Goal: Task Accomplishment & Management: Use online tool/utility

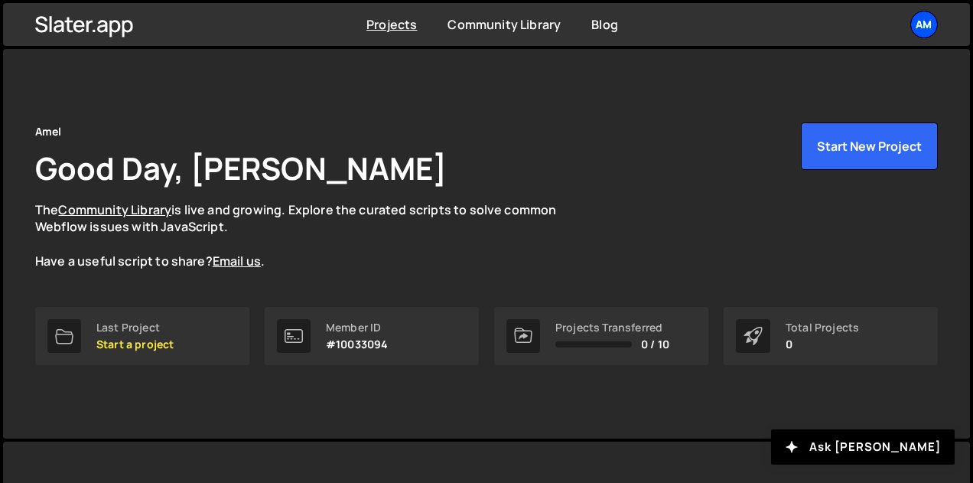
click at [916, 24] on div "Am" at bounding box center [924, 25] width 28 height 28
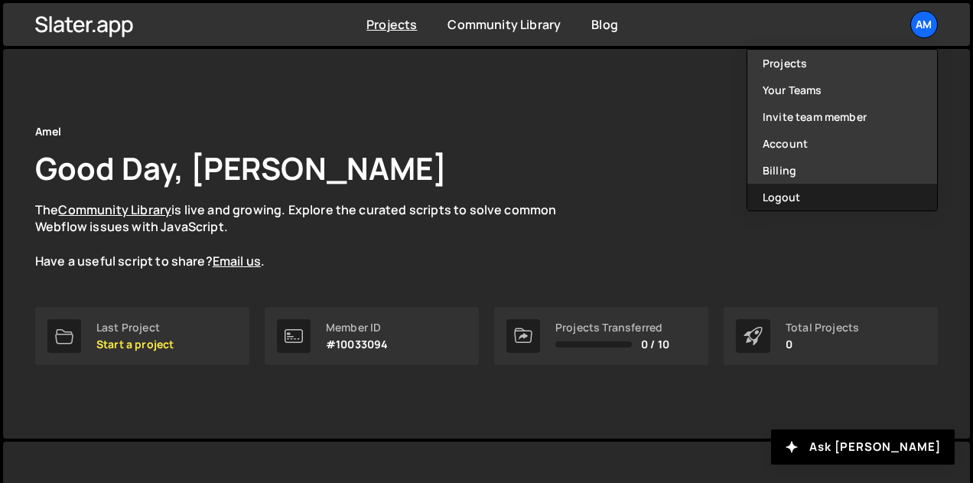
click at [826, 194] on button "Logout" at bounding box center [842, 197] width 190 height 27
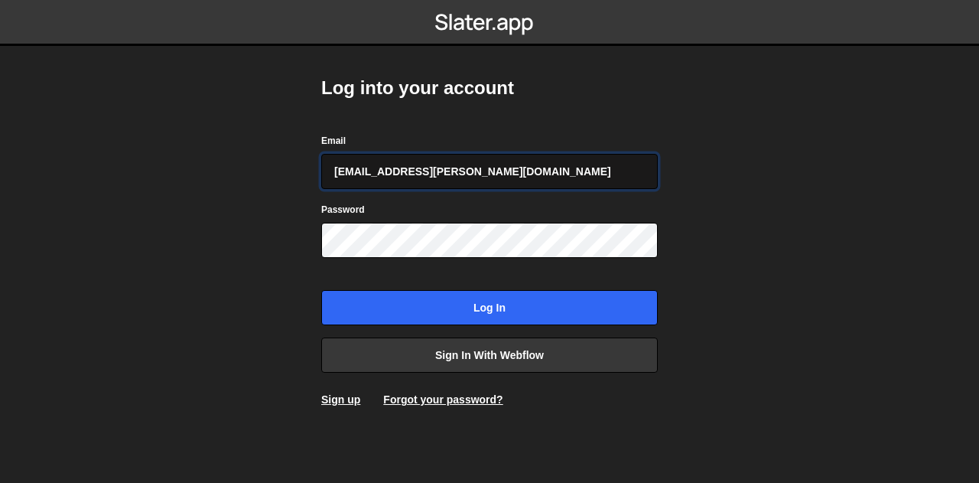
click at [441, 173] on input "amelie.guider+1@gmail.com" at bounding box center [489, 171] width 337 height 35
click at [440, 173] on input "amelie.guider+1@gmail.com" at bounding box center [489, 171] width 337 height 35
type input "pierre@bolk.studio"
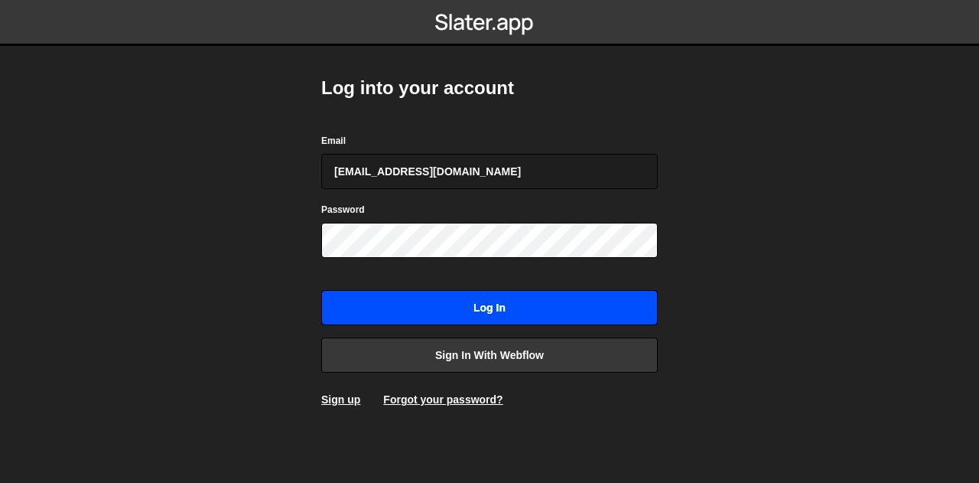
click at [369, 301] on input "Log in" at bounding box center [489, 307] width 337 height 35
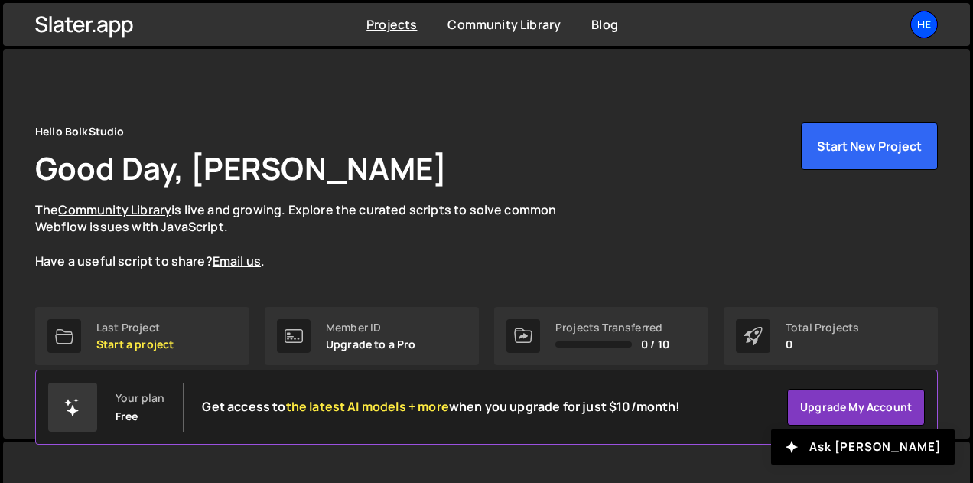
click at [922, 21] on div "He" at bounding box center [924, 25] width 28 height 28
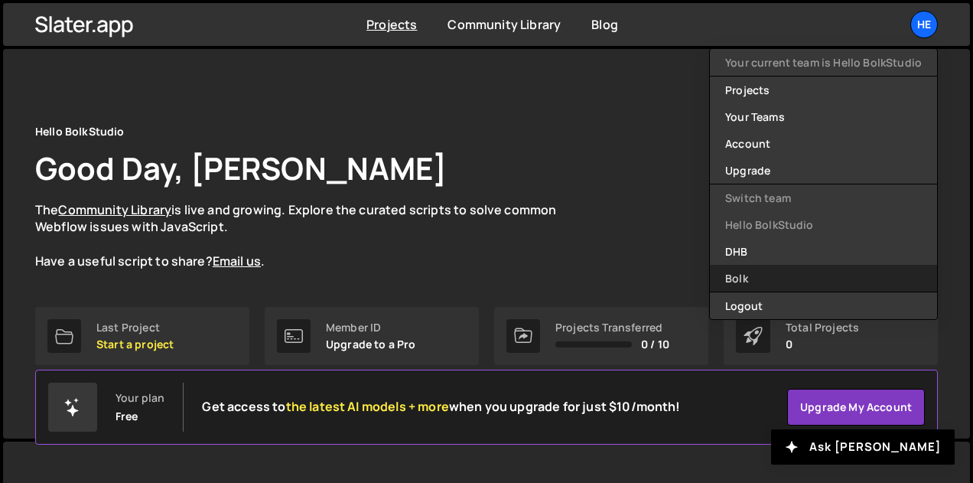
click at [763, 272] on link "Bolk" at bounding box center [823, 278] width 227 height 27
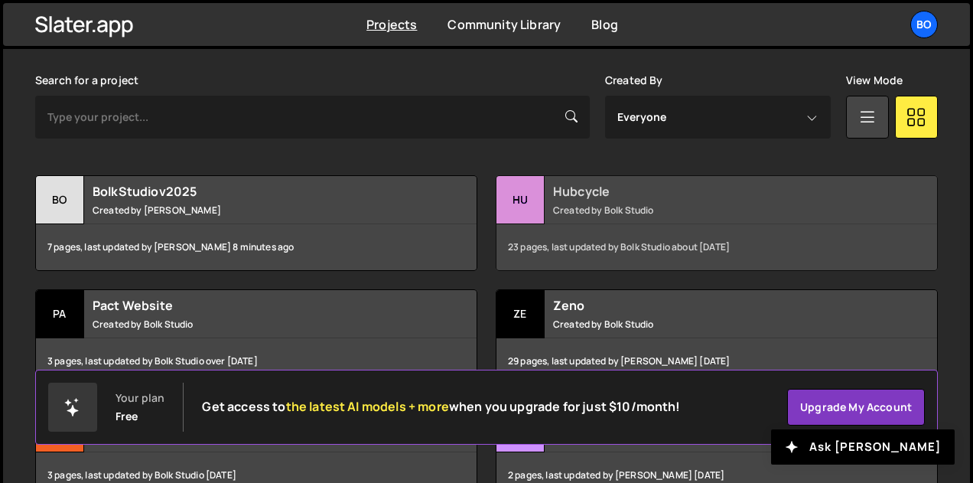
scroll to position [440, 0]
click at [691, 221] on div "Hubcycle Created by Bolk Studio" at bounding box center [716, 200] width 441 height 47
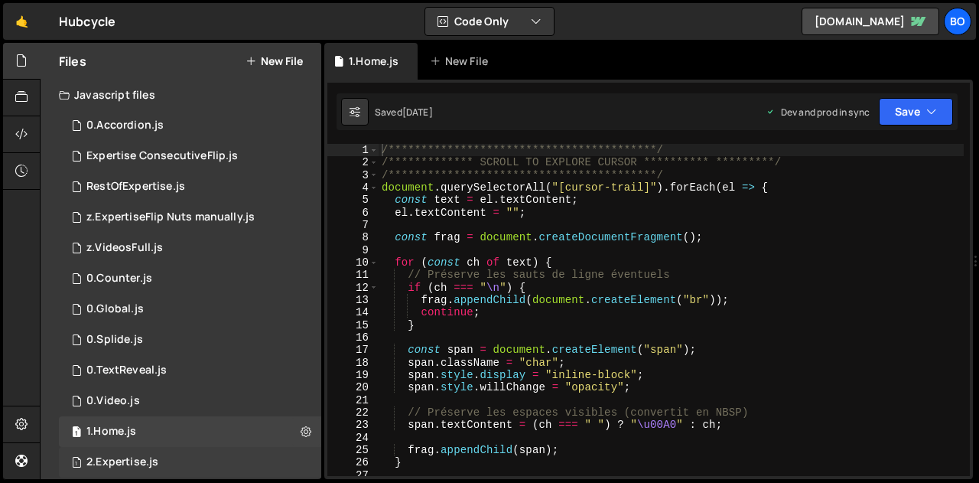
click at [118, 457] on div "2.Expertise.js" at bounding box center [122, 462] width 72 height 14
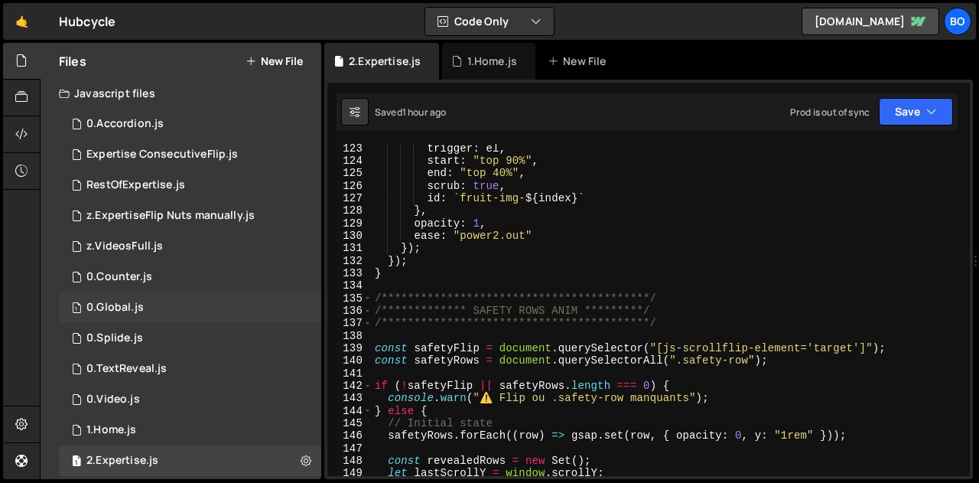
scroll to position [2, 0]
click at [301, 456] on icon at bounding box center [306, 460] width 11 height 15
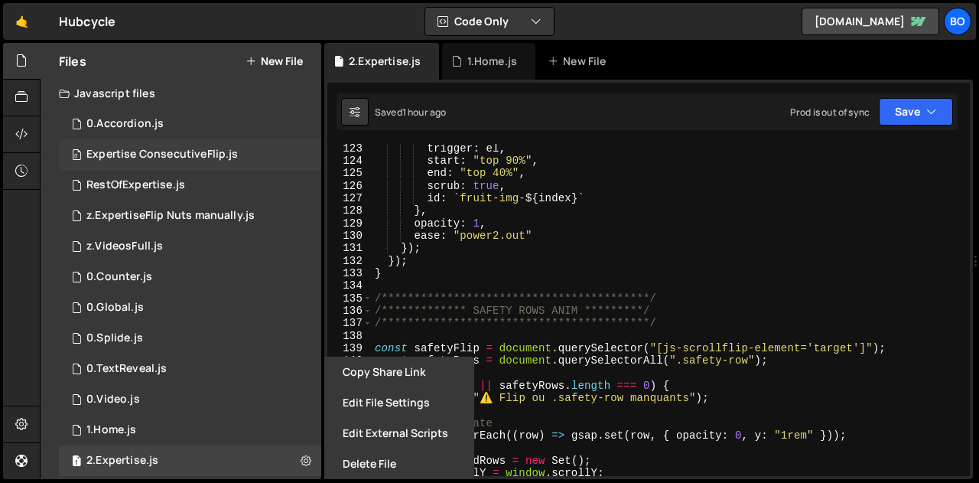
click at [298, 148] on div "0 Expertise ConsecutiveFlip.js 0" at bounding box center [190, 154] width 262 height 31
checkbox input "false"
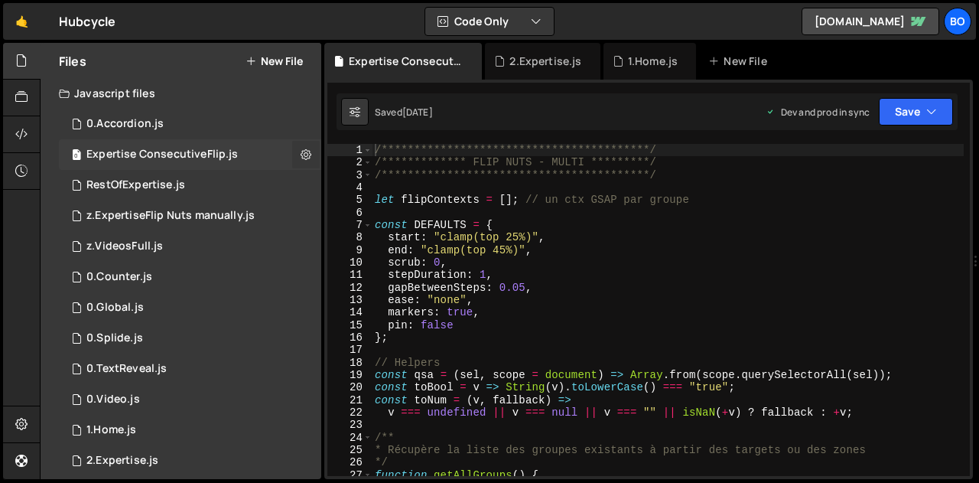
click at [301, 153] on icon at bounding box center [306, 154] width 11 height 15
type input "Expertise ConsecutiveFlip"
radio input "true"
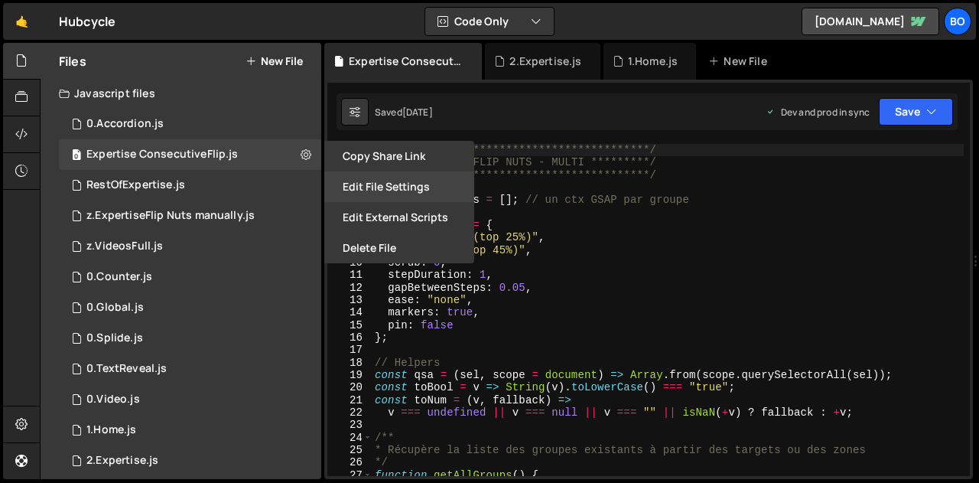
click at [397, 187] on button "Edit File Settings" at bounding box center [399, 186] width 150 height 31
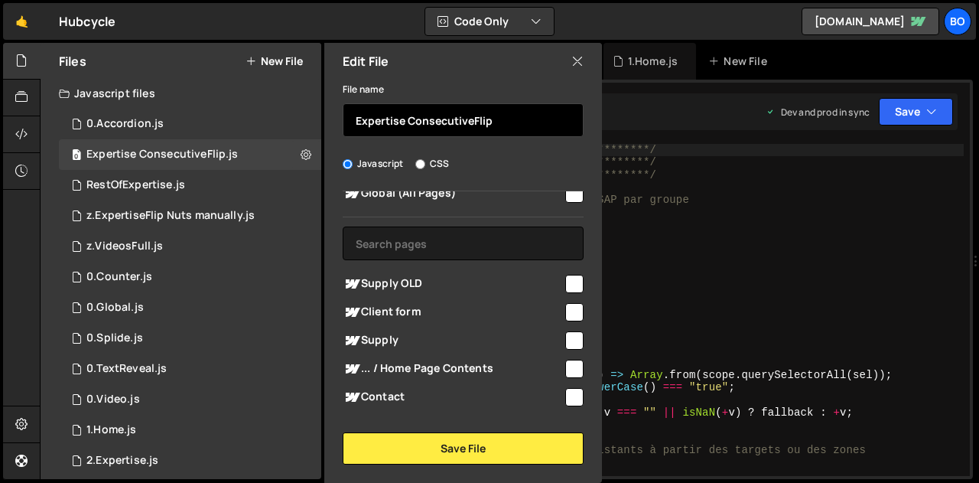
scroll to position [0, 0]
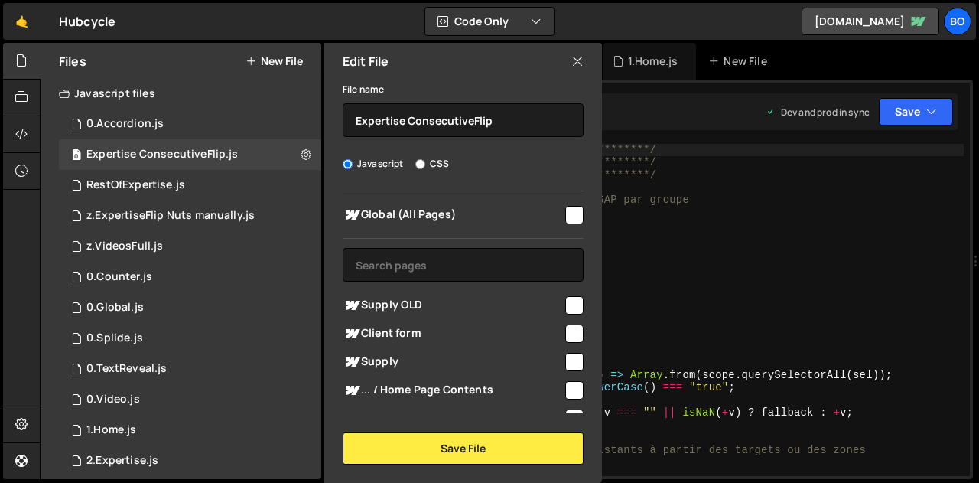
click at [580, 60] on icon at bounding box center [577, 61] width 12 height 17
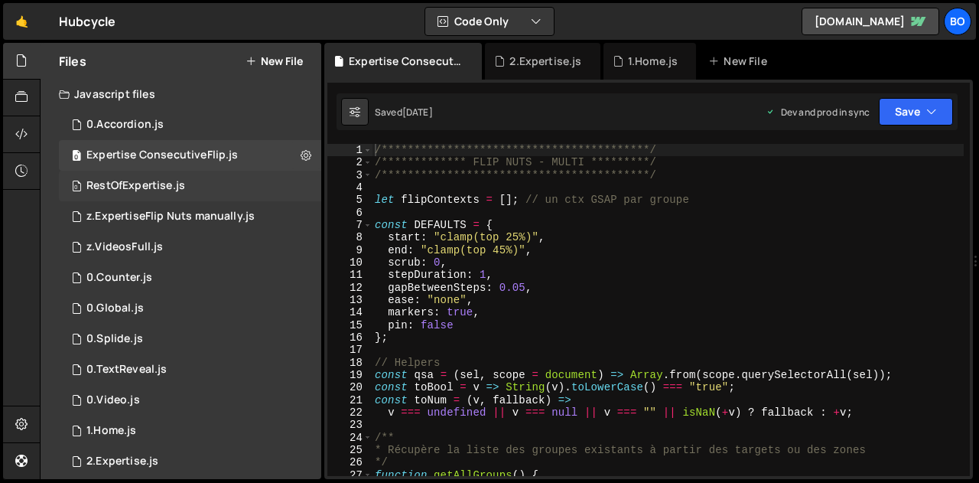
scroll to position [1, 0]
click at [301, 184] on div "0 RestOfExpertise.js 0" at bounding box center [190, 186] width 262 height 31
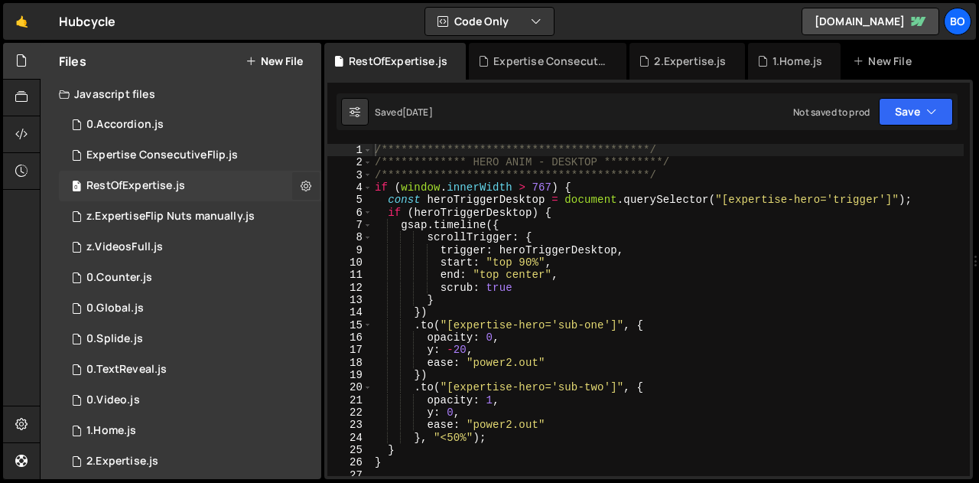
click at [301, 184] on icon at bounding box center [306, 185] width 11 height 15
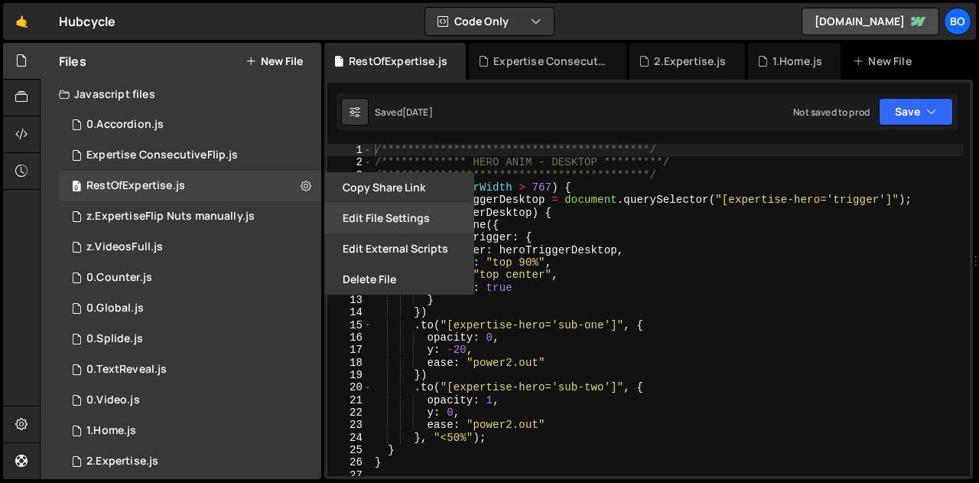
click at [390, 207] on button "Edit File Settings" at bounding box center [399, 218] width 150 height 31
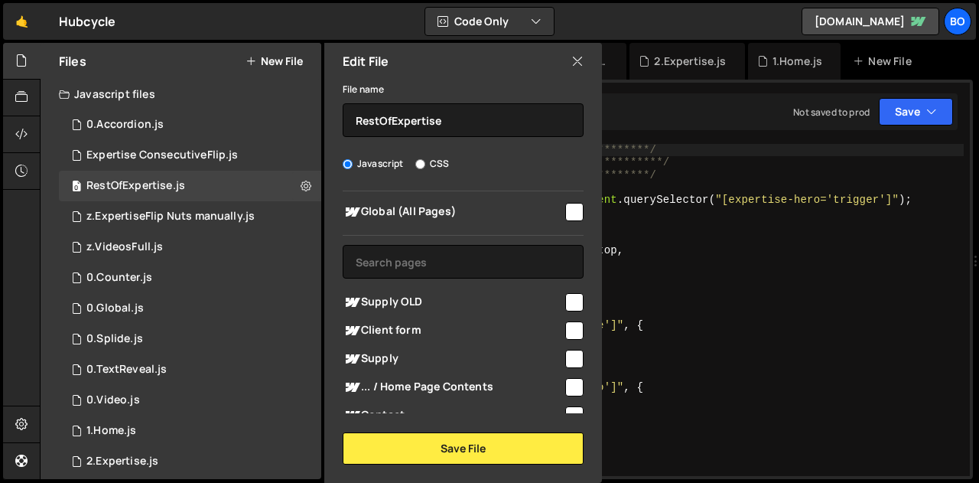
scroll to position [0, 0]
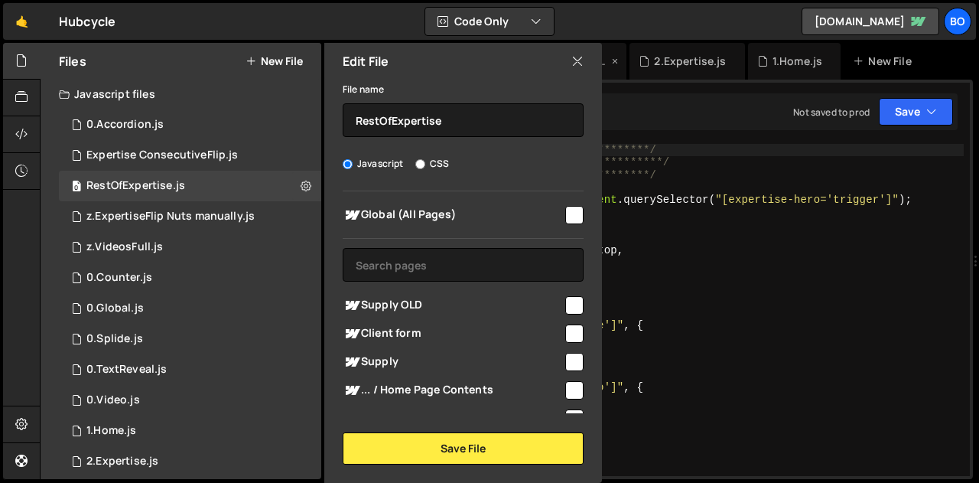
click at [575, 57] on icon at bounding box center [577, 61] width 12 height 17
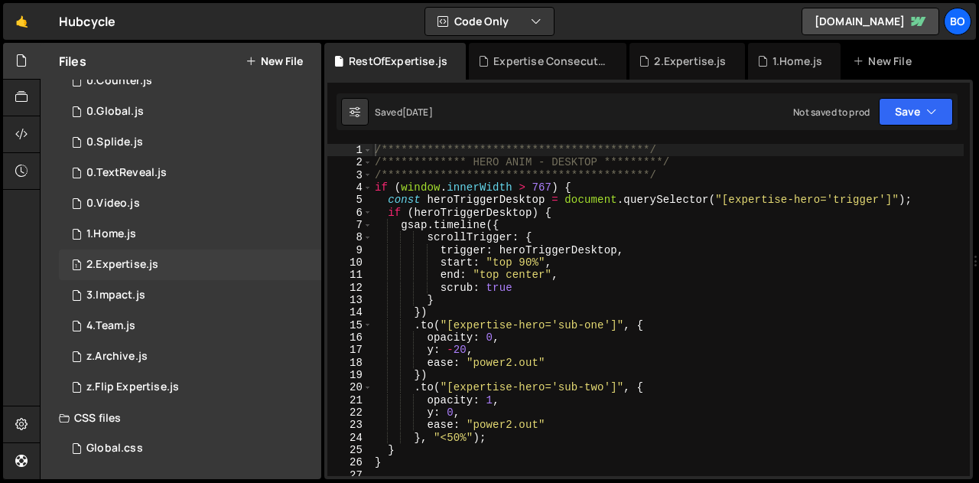
click at [299, 262] on div "1 2.Expertise.js 0" at bounding box center [190, 264] width 262 height 31
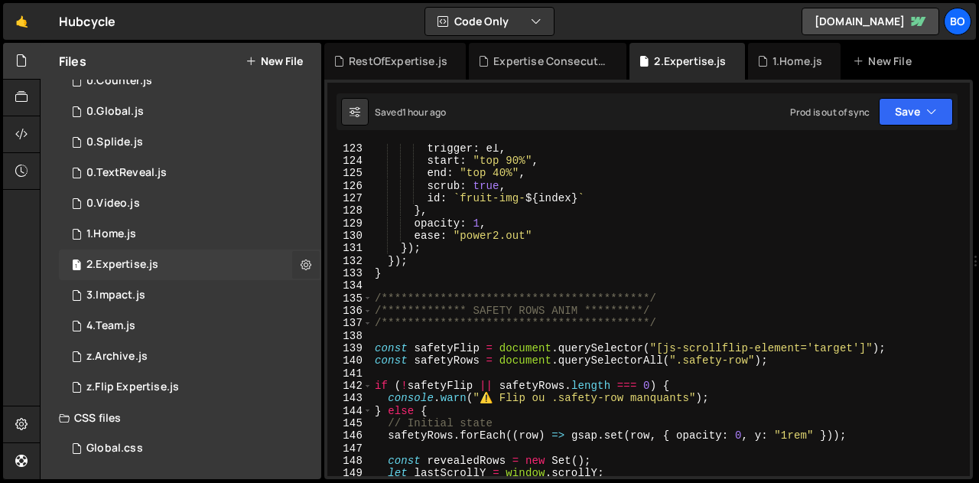
click at [301, 264] on icon at bounding box center [306, 264] width 11 height 15
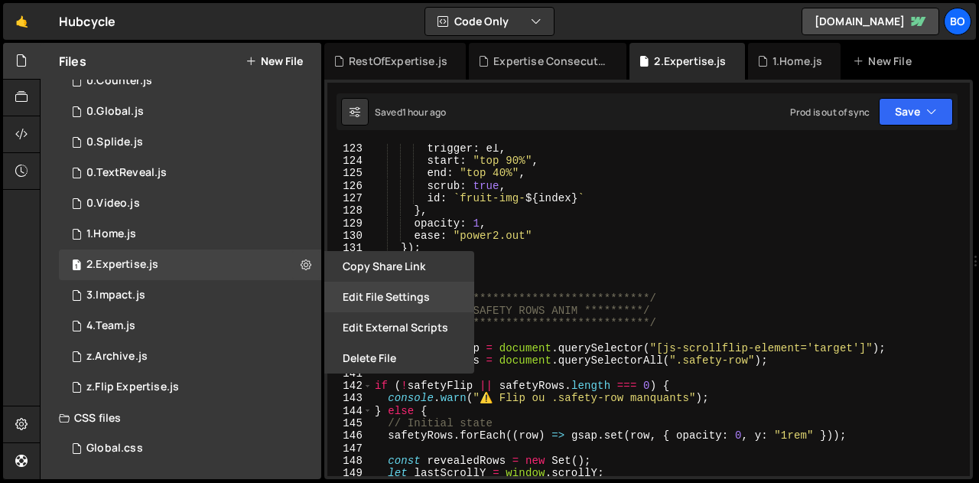
click at [392, 294] on button "Edit File Settings" at bounding box center [399, 296] width 150 height 31
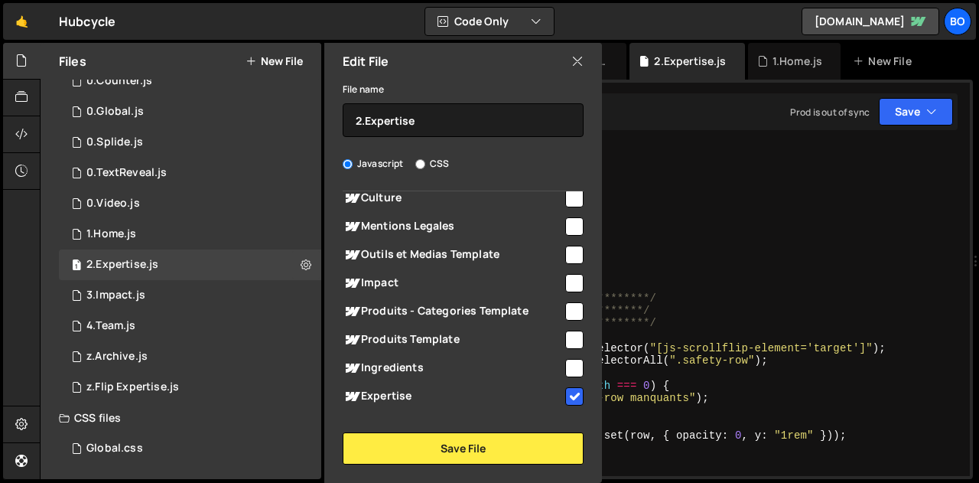
scroll to position [339, 0]
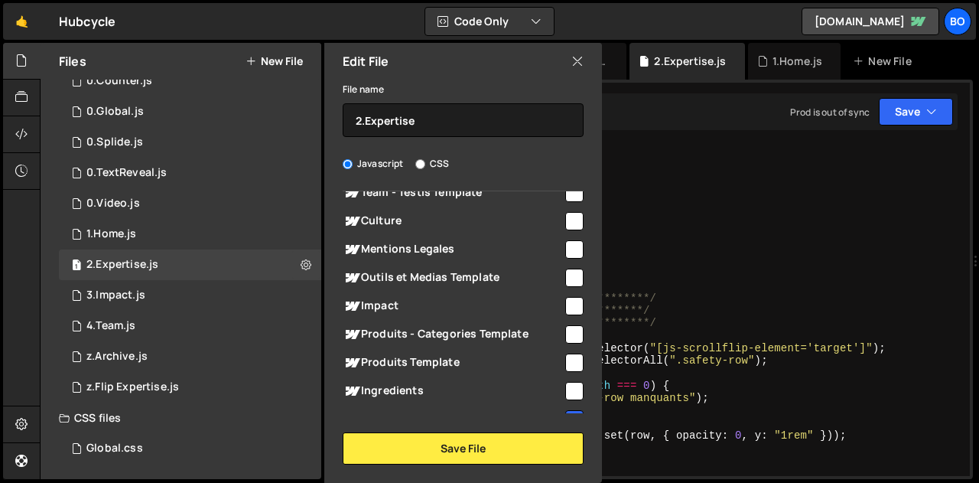
click at [572, 63] on icon at bounding box center [577, 61] width 12 height 17
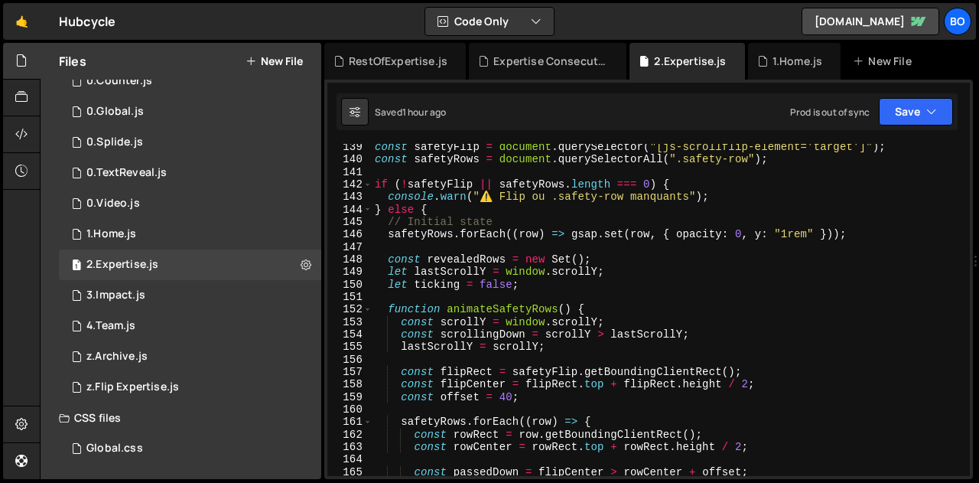
scroll to position [1728, 0]
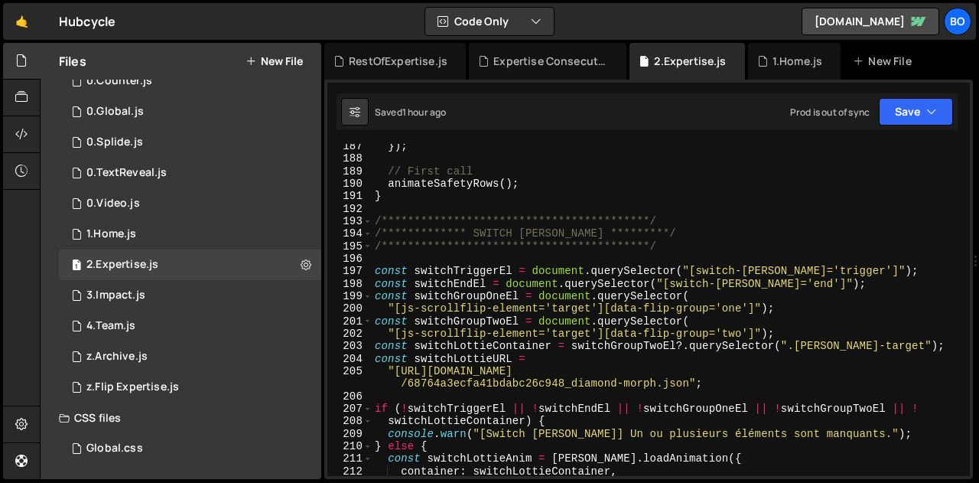
click at [580, 372] on div "**********" at bounding box center [668, 318] width 592 height 357
type textarea "window.addEventListener("resize", createAllScrollFlips);"
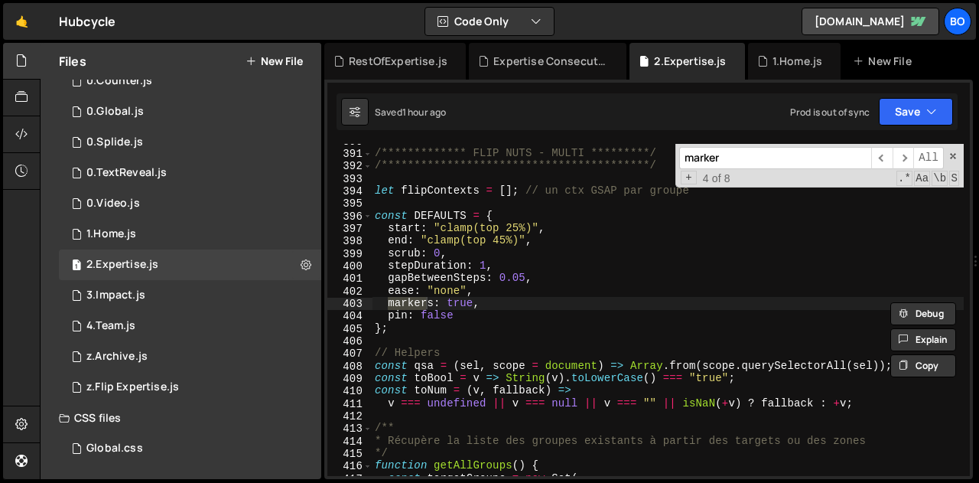
scroll to position [4906, 0]
type input "marker"
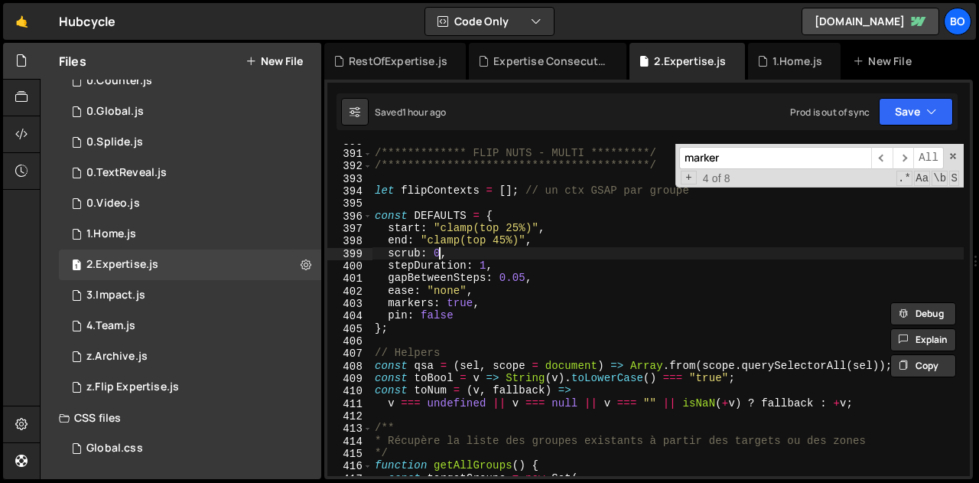
click at [439, 253] on div "**********" at bounding box center [668, 313] width 592 height 357
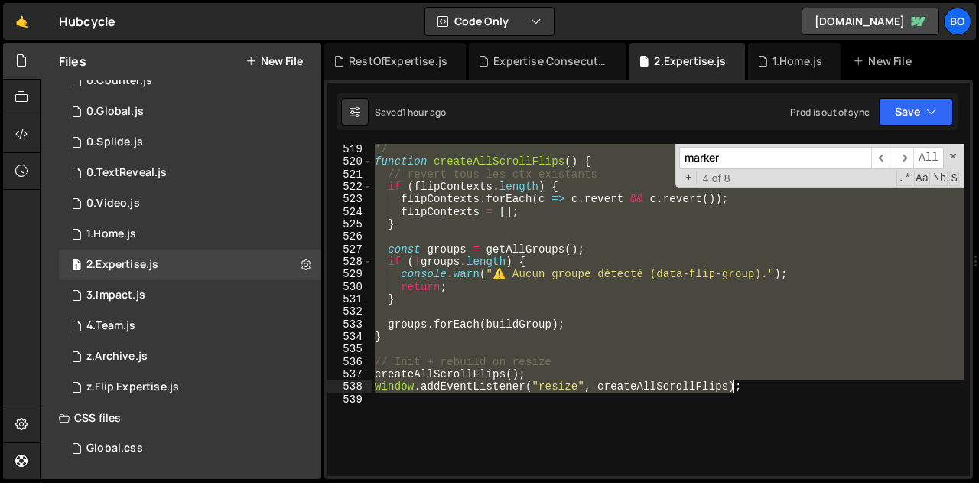
scroll to position [6522, 0]
drag, startPoint x: 373, startPoint y: 189, endPoint x: 763, endPoint y: 386, distance: 437.2
click at [763, 386] on div "*/ function createAllScrollFlips ( ) { // revert tous les ctx existants if ( fl…" at bounding box center [668, 321] width 592 height 357
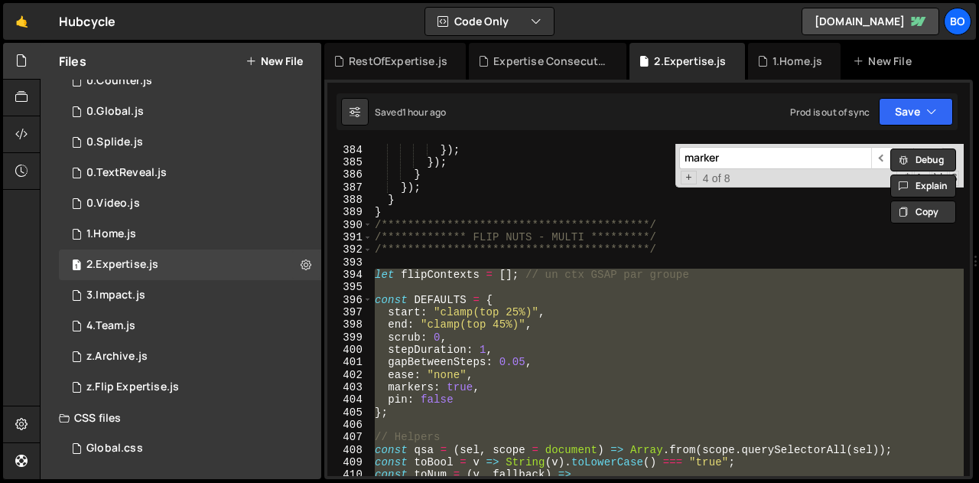
scroll to position [4823, 0]
click at [480, 390] on div "**********" at bounding box center [668, 310] width 592 height 332
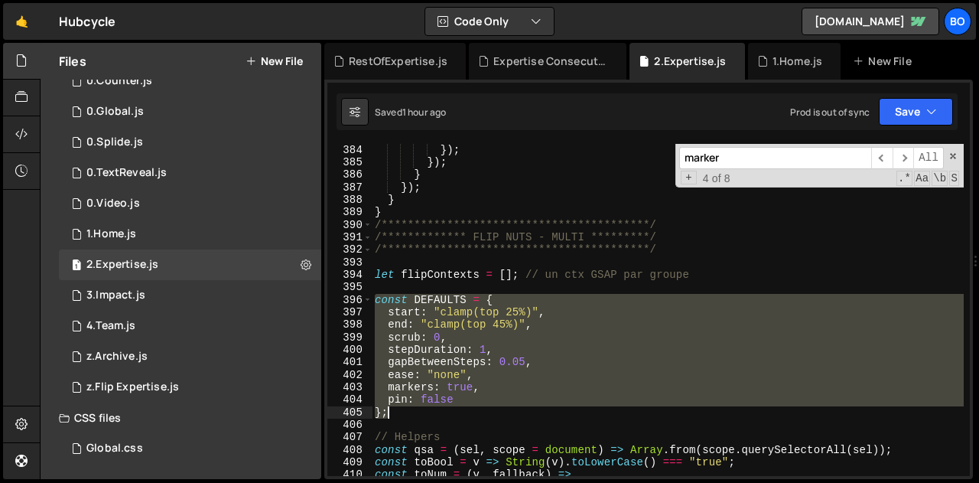
drag, startPoint x: 373, startPoint y: 297, endPoint x: 425, endPoint y: 409, distance: 123.9
click at [425, 409] on div "**********" at bounding box center [668, 322] width 592 height 357
click at [439, 391] on div "**********" at bounding box center [668, 310] width 592 height 332
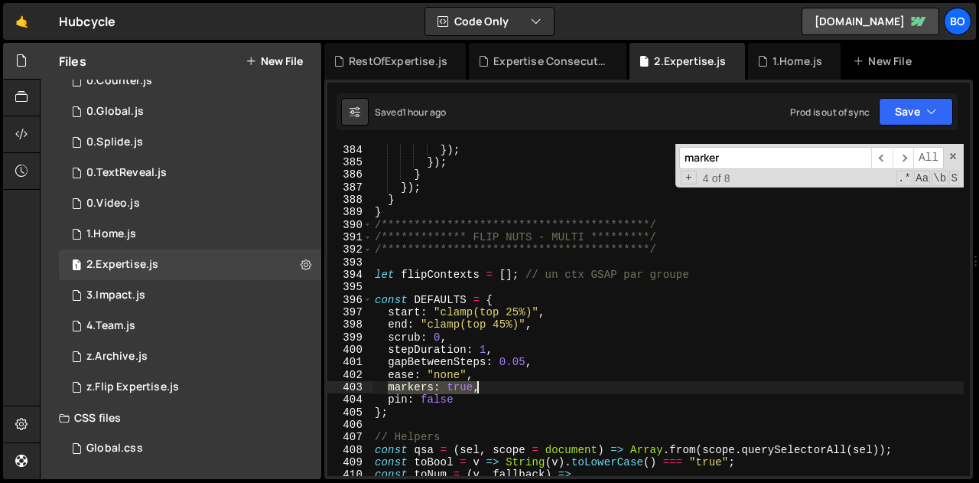
drag, startPoint x: 388, startPoint y: 386, endPoint x: 499, endPoint y: 388, distance: 111.7
click at [499, 388] on div "**********" at bounding box center [668, 322] width 592 height 357
paste textarea "}"
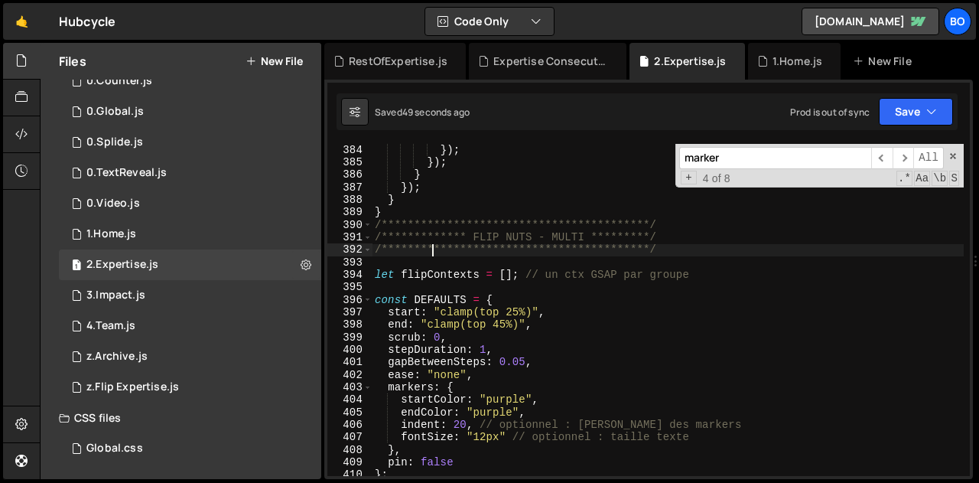
click at [431, 250] on div "**********" at bounding box center [668, 322] width 592 height 357
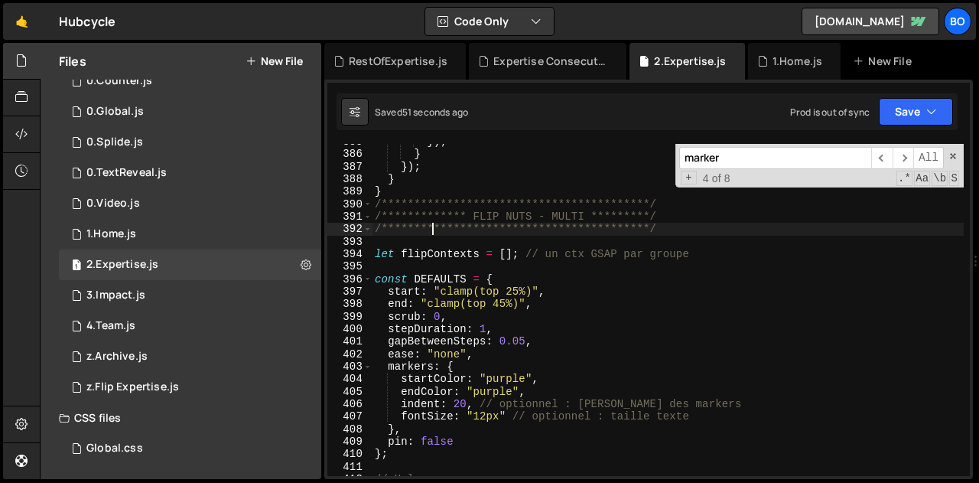
scroll to position [4849, 0]
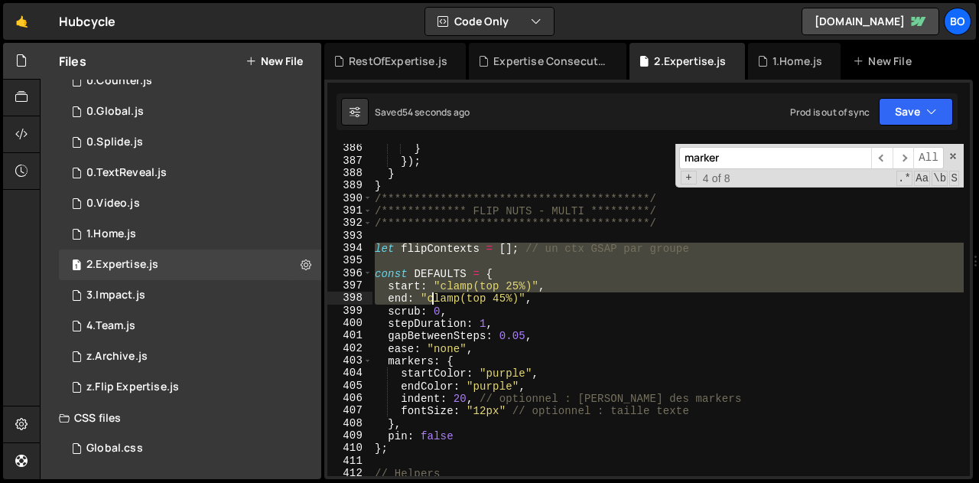
drag, startPoint x: 373, startPoint y: 244, endPoint x: 431, endPoint y: 299, distance: 79.5
click at [431, 299] on div "**********" at bounding box center [668, 320] width 592 height 357
click at [740, 155] on input "marker" at bounding box center [775, 158] width 192 height 22
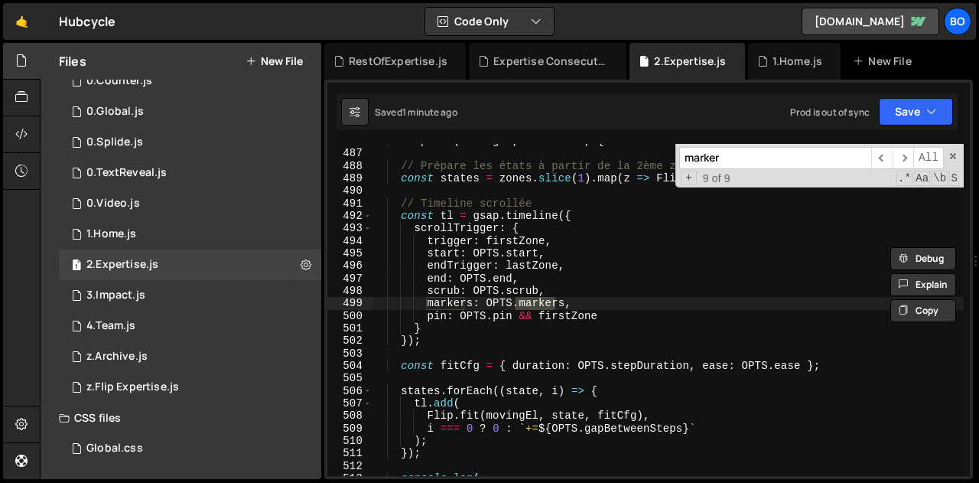
scroll to position [2645, 0]
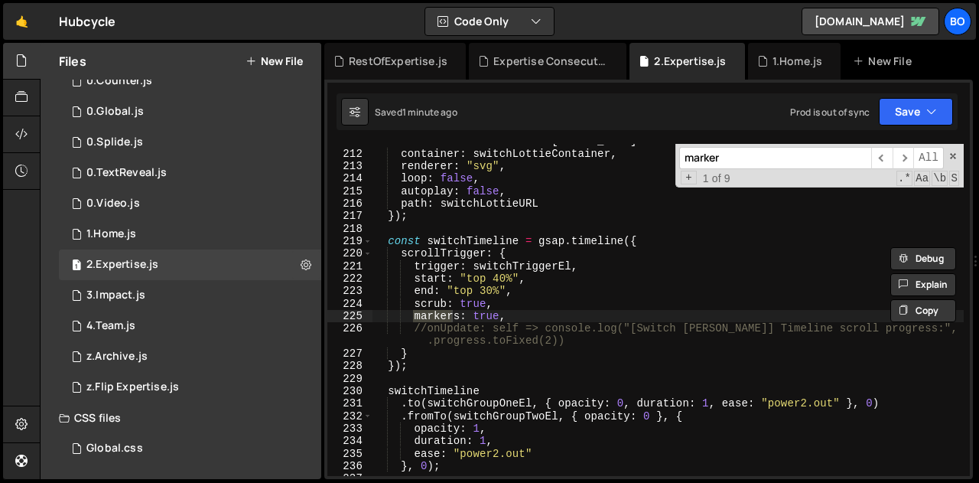
click at [425, 327] on div "const switchLottieAnim = lottie . loadAnimation ({ container : switchLottieCont…" at bounding box center [668, 313] width 592 height 357
drag, startPoint x: 415, startPoint y: 315, endPoint x: 517, endPoint y: 320, distance: 101.8
click at [517, 320] on div "const switchLottieAnim = lottie . loadAnimation ({ container : switchLottieCont…" at bounding box center [668, 313] width 592 height 357
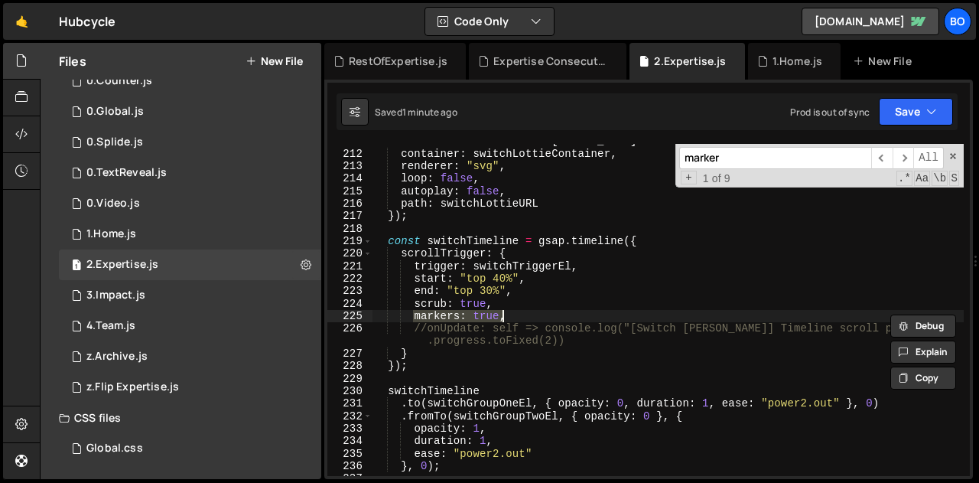
paste textarea "}"
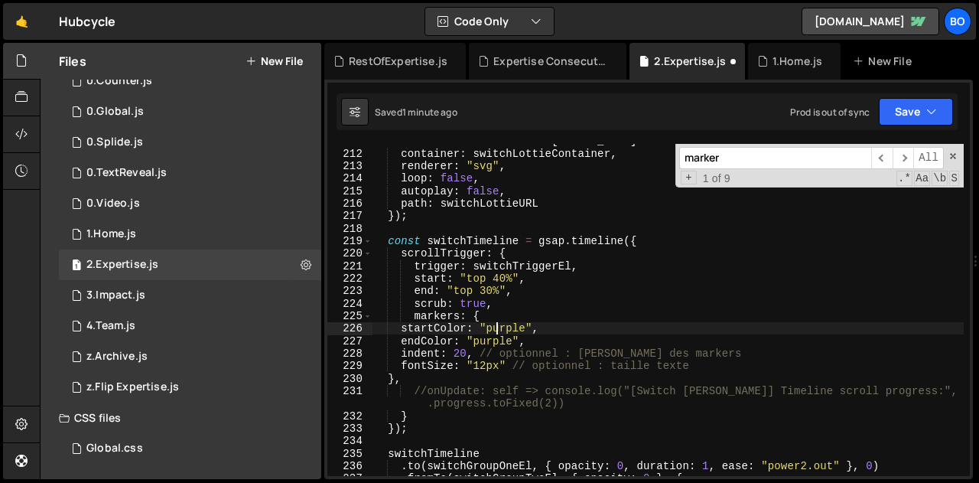
click at [499, 323] on div "const switchLottieAnim = lottie . loadAnimation ({ container : switchLottieCont…" at bounding box center [668, 313] width 592 height 357
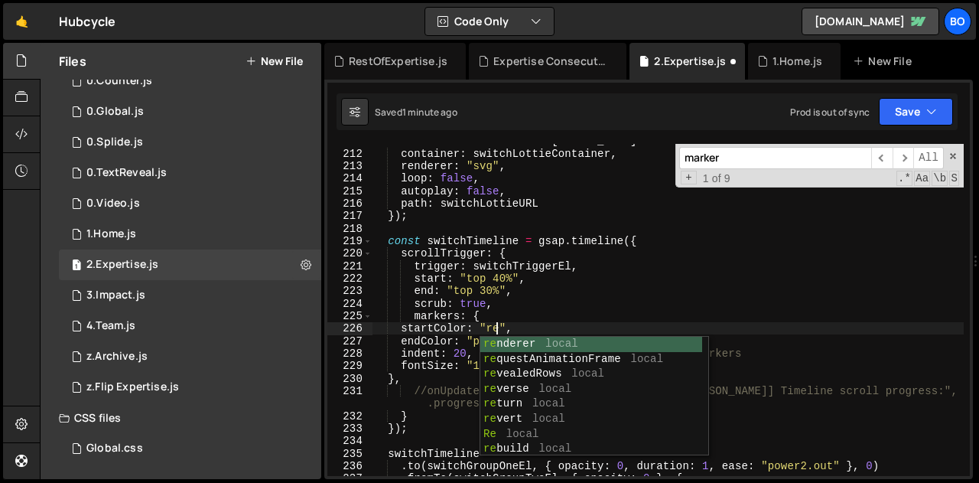
scroll to position [0, 8]
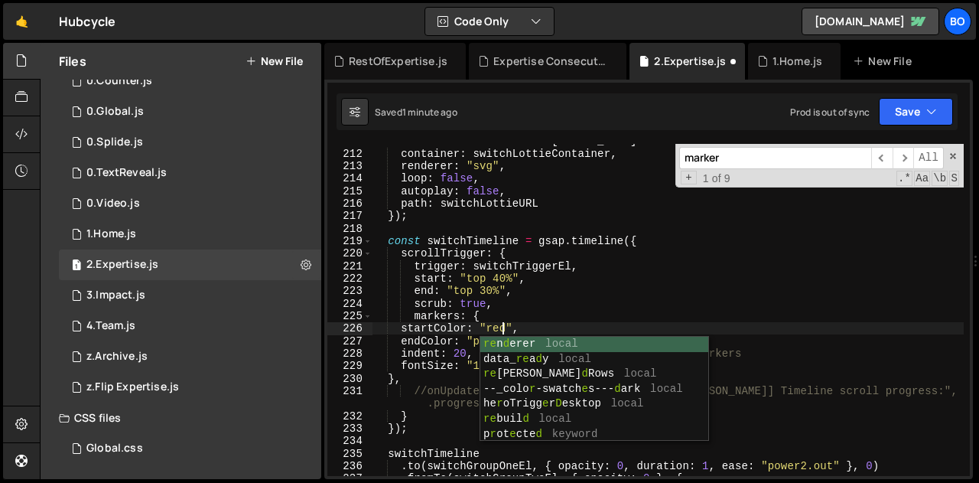
click at [564, 324] on div "const switchLottieAnim = lottie . loadAnimation ({ container : switchLottieCont…" at bounding box center [668, 313] width 592 height 357
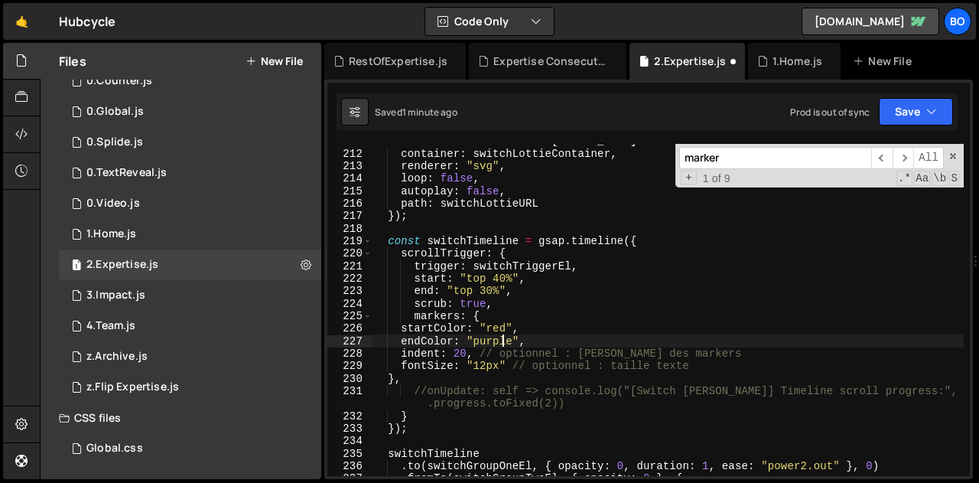
click at [502, 338] on div "const switchLottieAnim = lottie . loadAnimation ({ container : switchLottieCont…" at bounding box center [668, 313] width 592 height 357
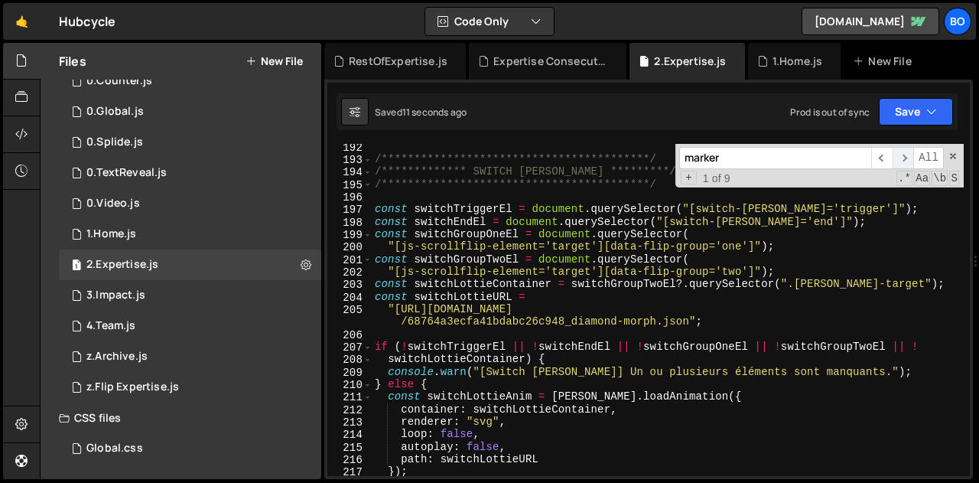
scroll to position [2389, 0]
click at [954, 156] on span at bounding box center [953, 156] width 11 height 11
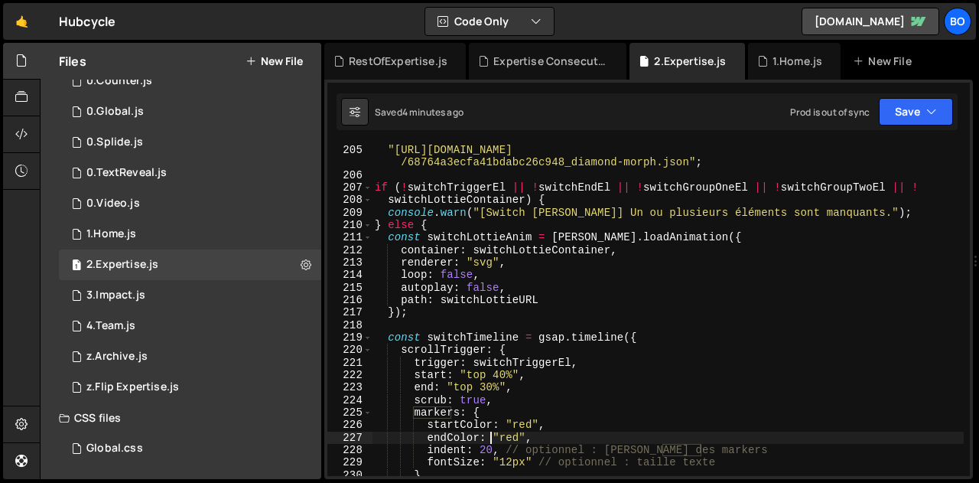
scroll to position [2549, 0]
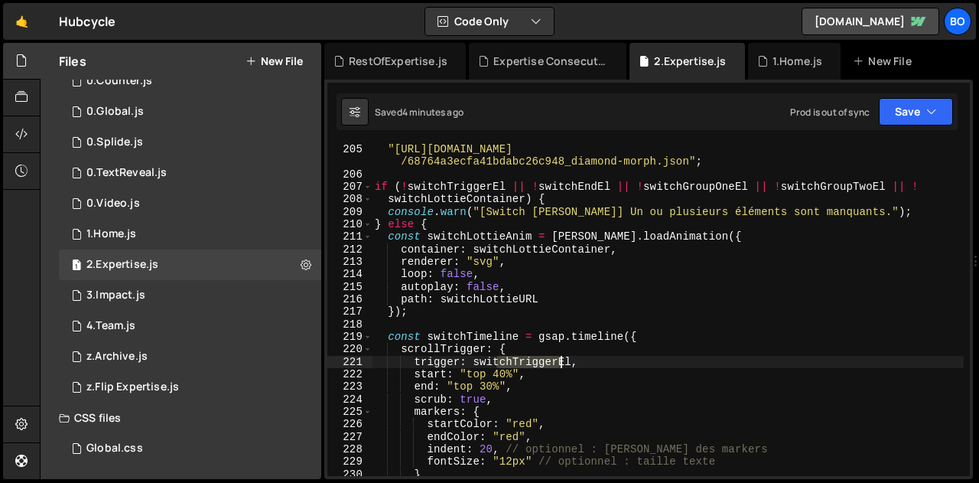
drag, startPoint x: 495, startPoint y: 363, endPoint x: 561, endPoint y: 364, distance: 65.8
click at [561, 364] on div ""https://cdn.prod.website-files.com/6864f11805a1d4c5c02f2f8c /68764a3ecfa41bdab…" at bounding box center [668, 334] width 592 height 382
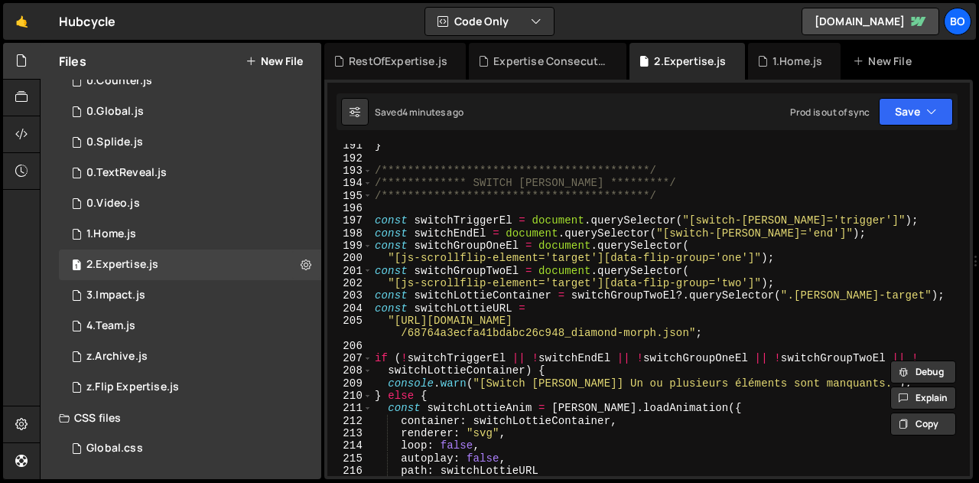
scroll to position [2378, 0]
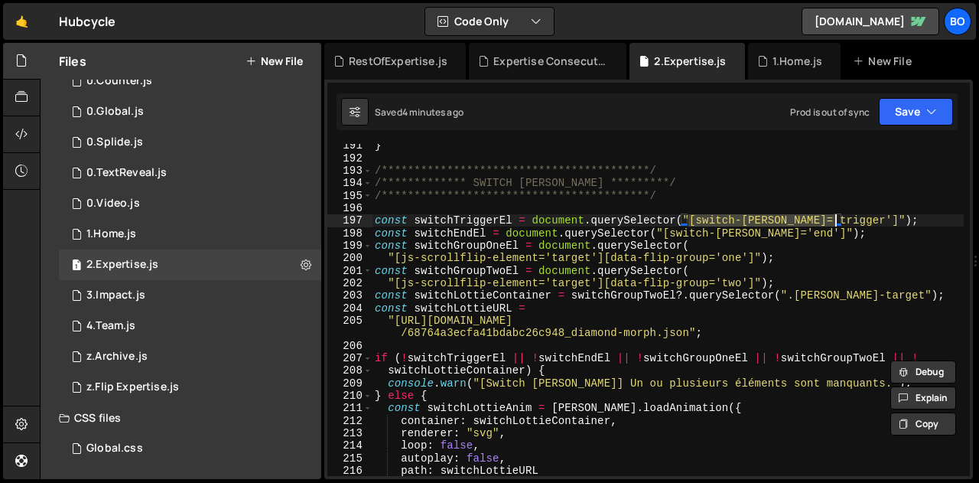
drag, startPoint x: 688, startPoint y: 221, endPoint x: 833, endPoint y: 223, distance: 144.6
click at [833, 223] on div "**********" at bounding box center [668, 317] width 592 height 357
type textarea "const switchTriggerEl = document.querySelector("[switch-lottie='trigger']");"
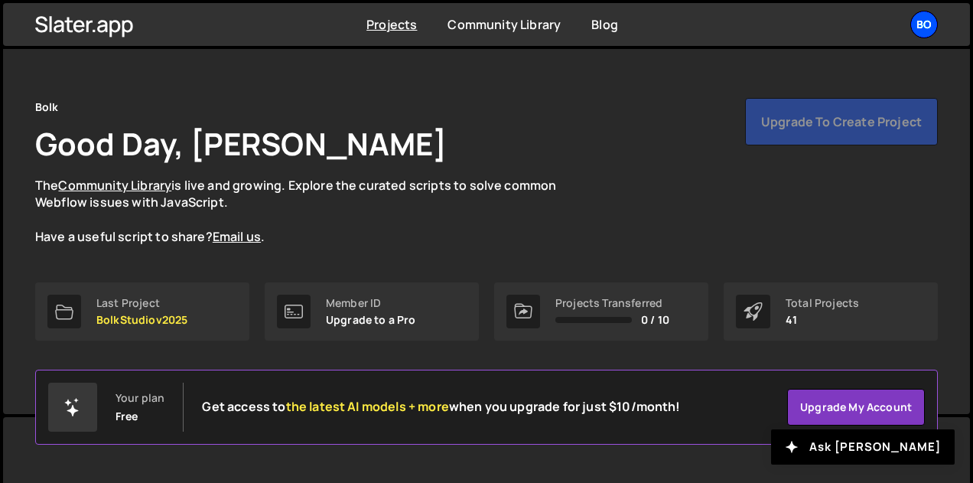
click at [922, 23] on div "Bo" at bounding box center [924, 25] width 28 height 28
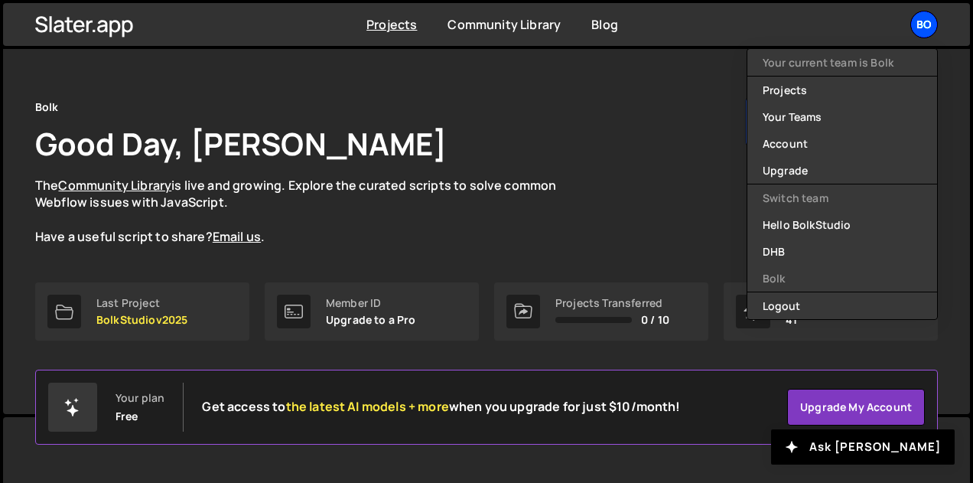
scroll to position [25, 0]
click at [799, 301] on button "Logout" at bounding box center [842, 305] width 190 height 27
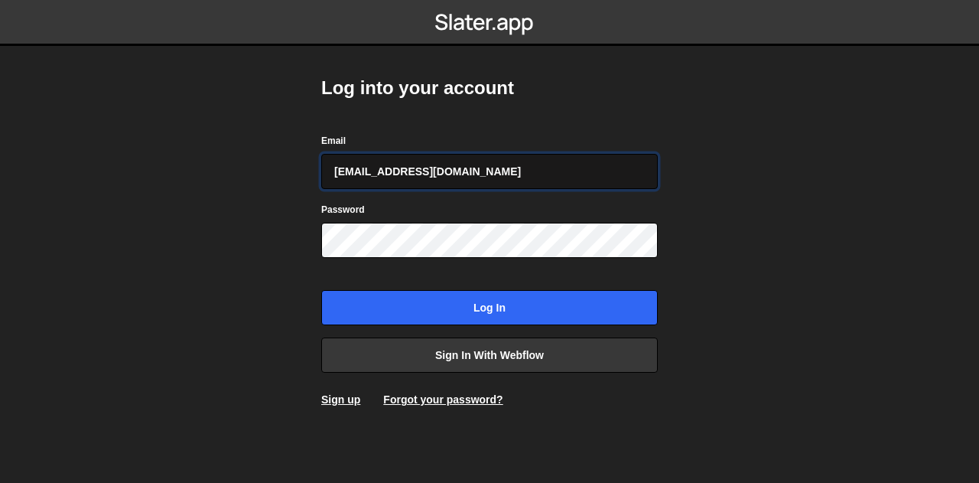
click at [431, 167] on input "[EMAIL_ADDRESS][DOMAIN_NAME]" at bounding box center [489, 171] width 337 height 35
type input "[EMAIL_ADDRESS][PERSON_NAME][DOMAIN_NAME]"
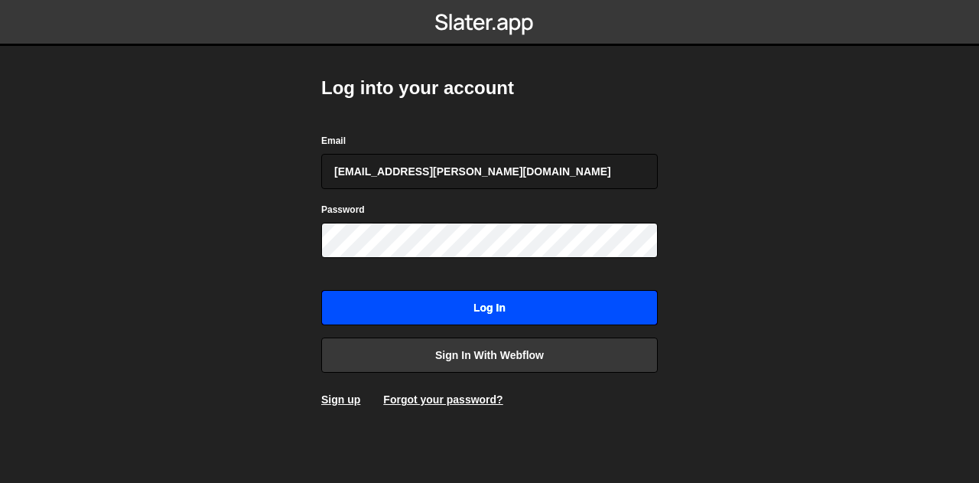
click at [382, 309] on input "Log in" at bounding box center [489, 307] width 337 height 35
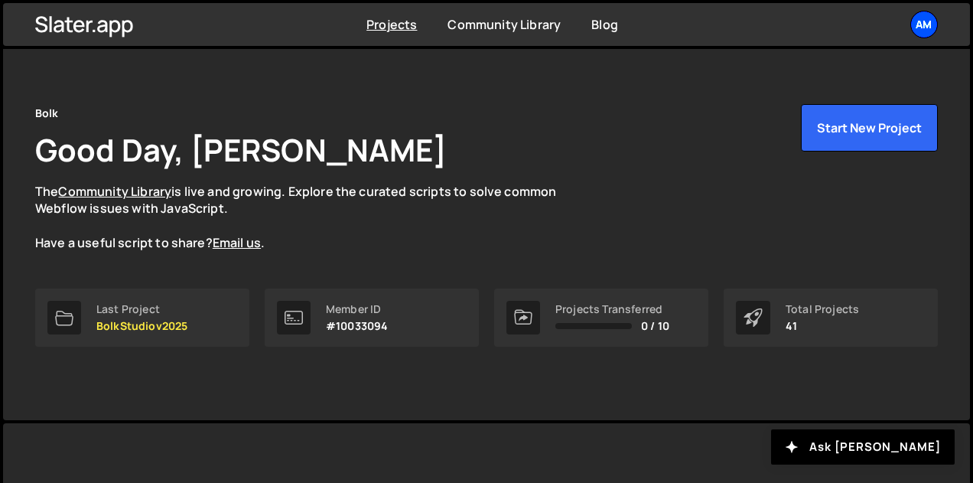
scroll to position [19, 0]
click at [926, 24] on div "Am" at bounding box center [924, 25] width 28 height 28
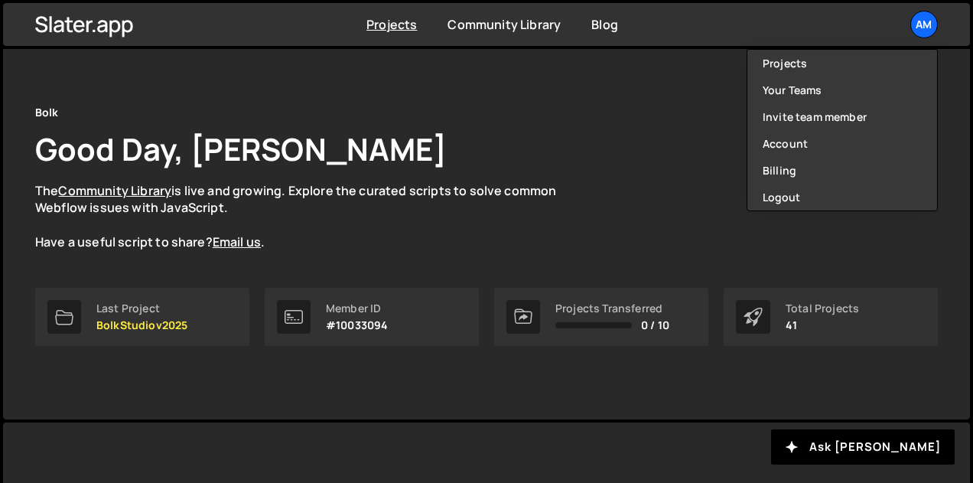
click at [595, 161] on div "Bolk Good Day, [PERSON_NAME] The Community Library is live and growing. Explore…" at bounding box center [486, 177] width 903 height 148
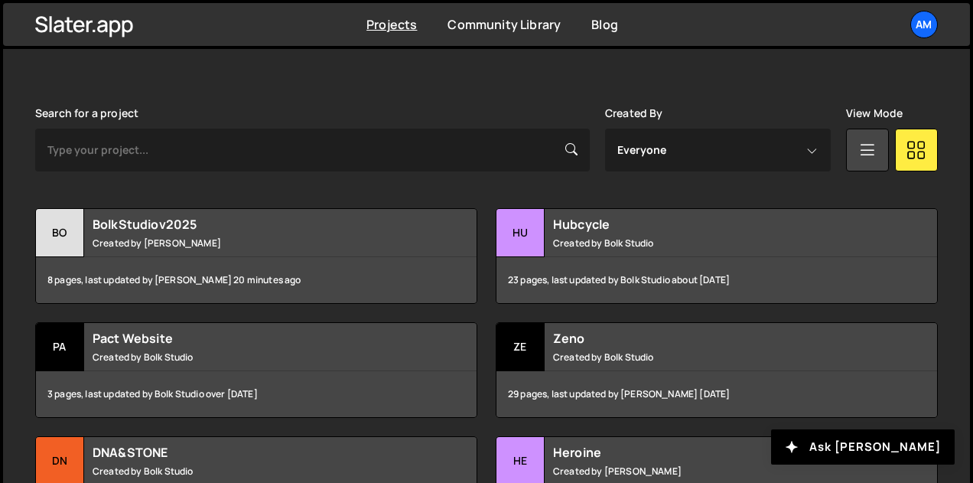
scroll to position [408, 0]
click at [929, 29] on div "Am" at bounding box center [924, 25] width 28 height 28
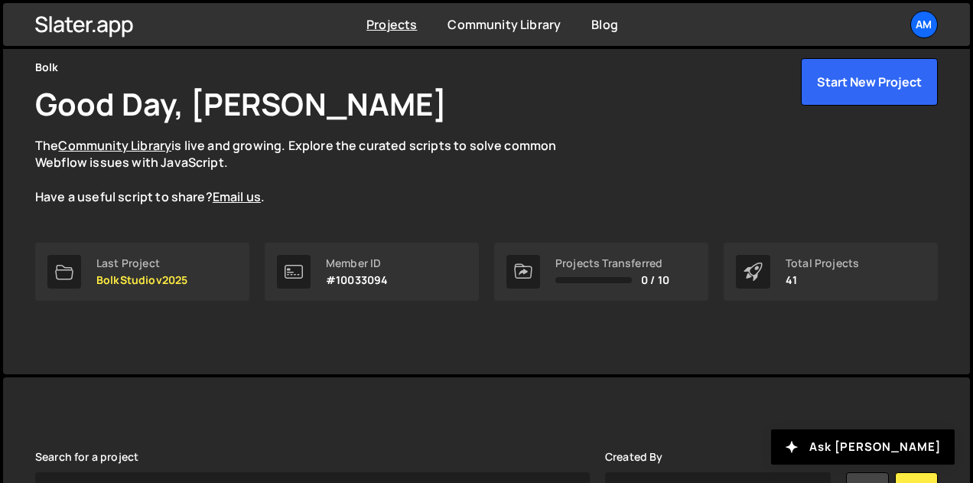
scroll to position [0, 0]
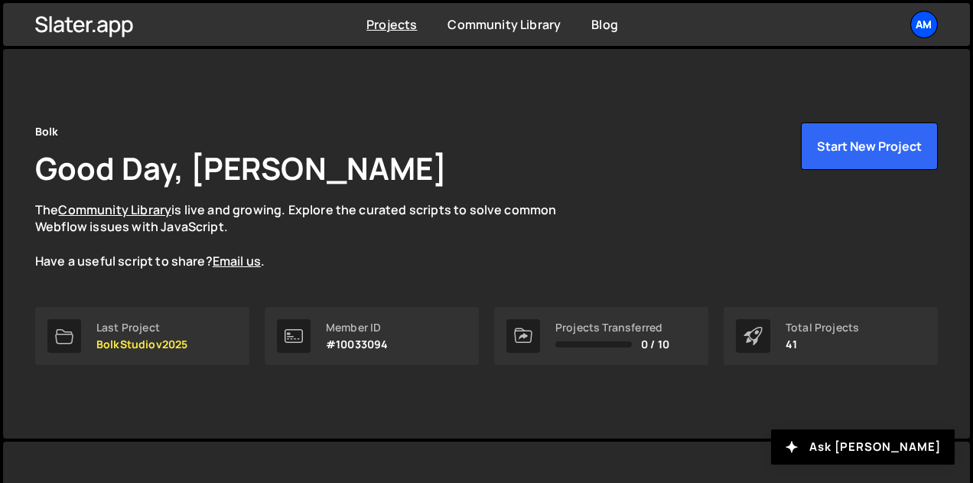
click at [928, 24] on div "Am" at bounding box center [924, 25] width 28 height 28
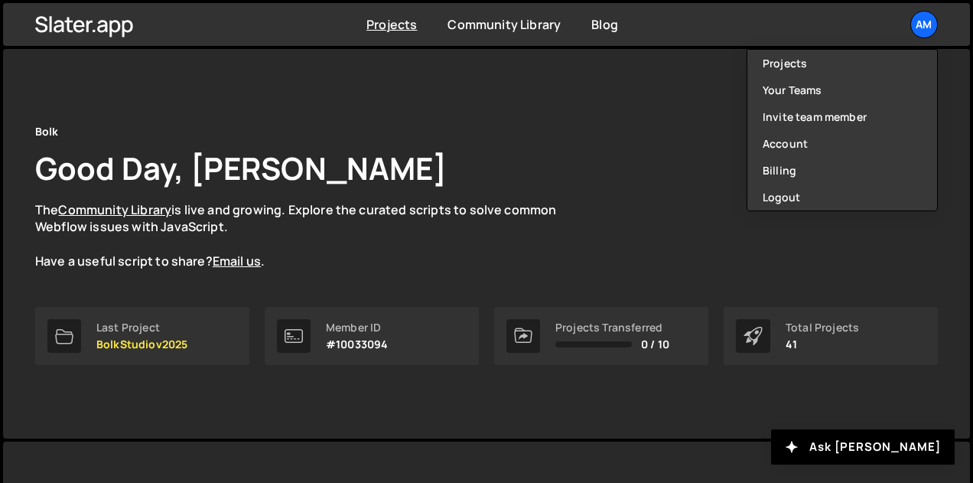
click at [646, 145] on div "Bolk Good Day, [PERSON_NAME] The Community Library is live and growing. Explore…" at bounding box center [486, 196] width 903 height 148
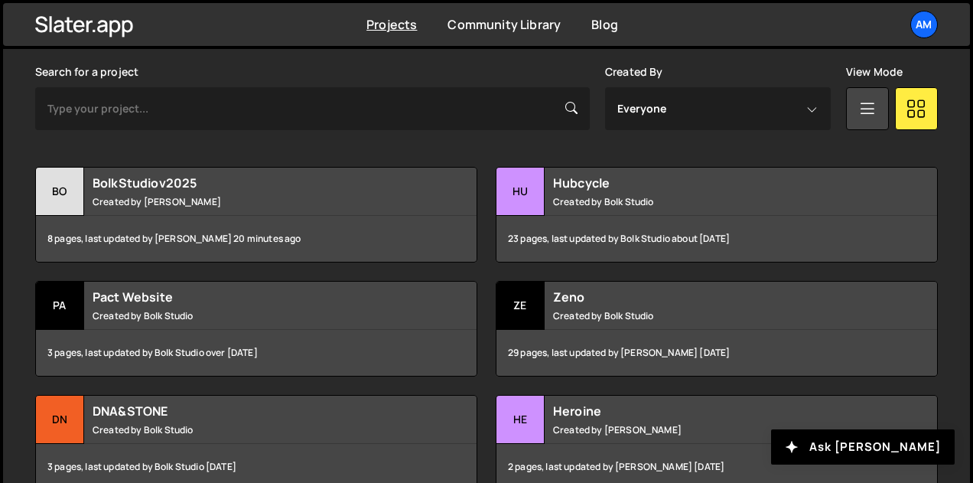
scroll to position [449, 0]
